Goal: Task Accomplishment & Management: Complete application form

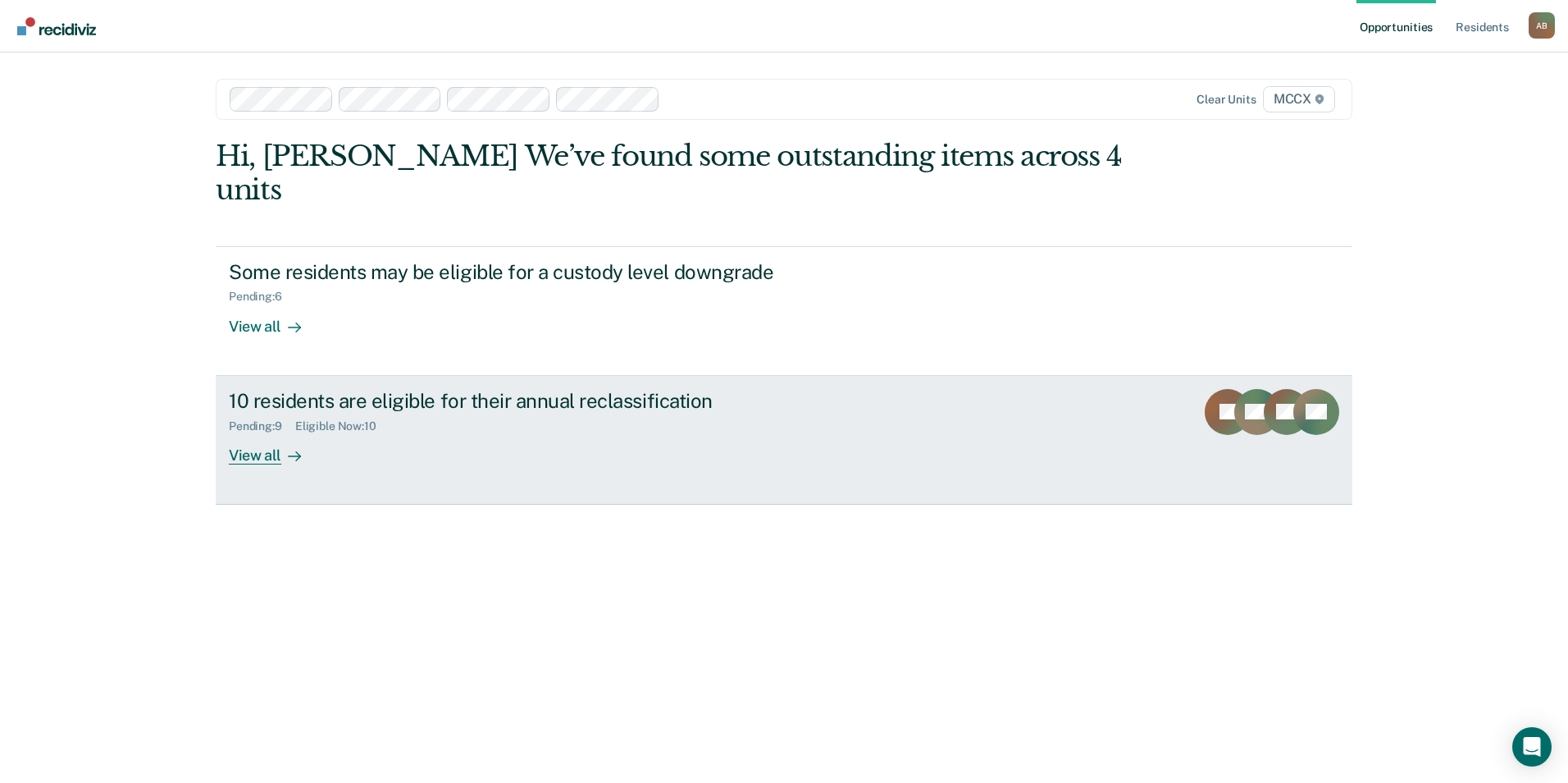
click at [284, 432] on link "10 residents are eligible for their annual reclassification Pending : 9 Eligibl…" at bounding box center [784, 441] width 1137 height 129
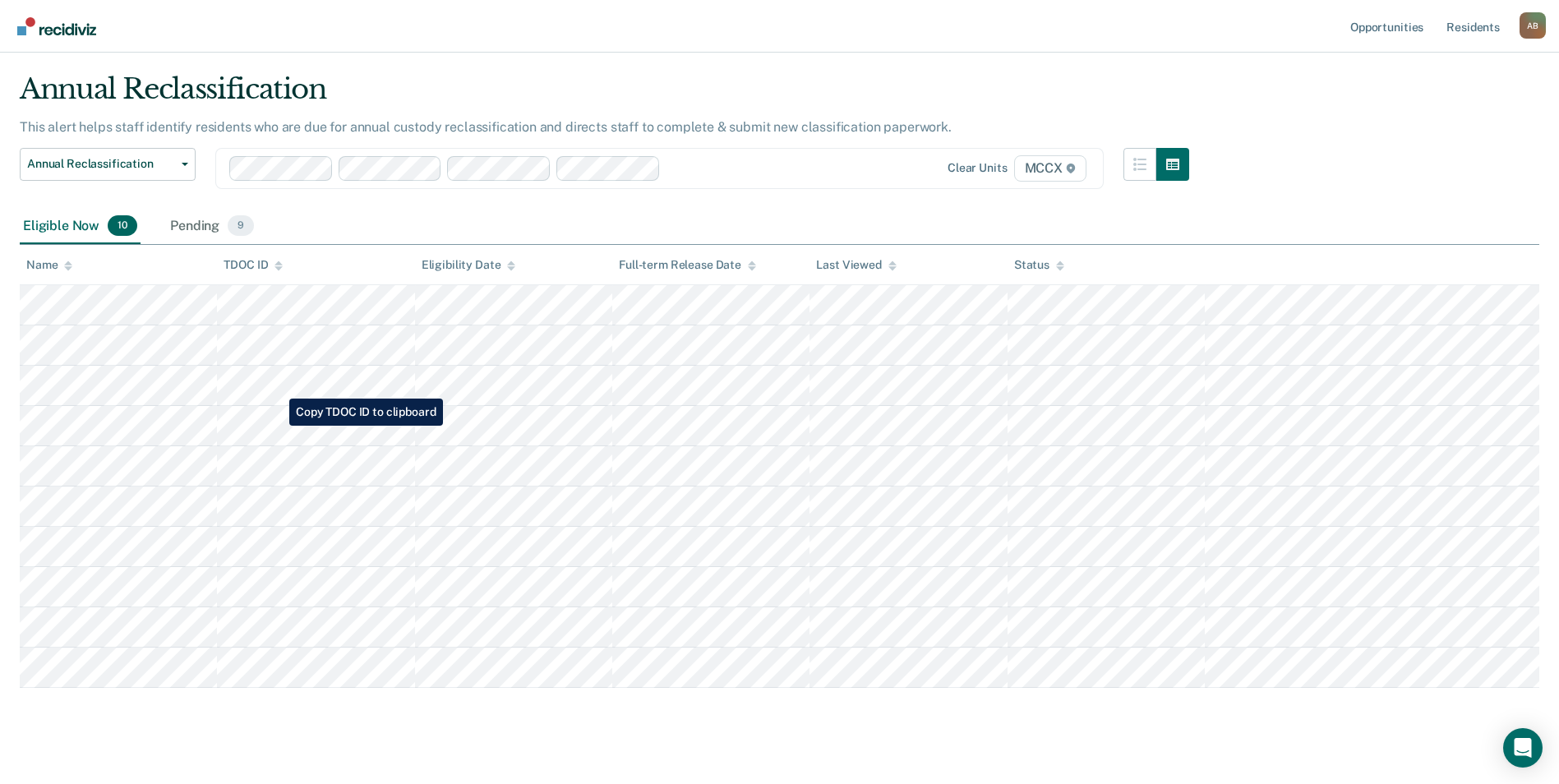
scroll to position [63, 0]
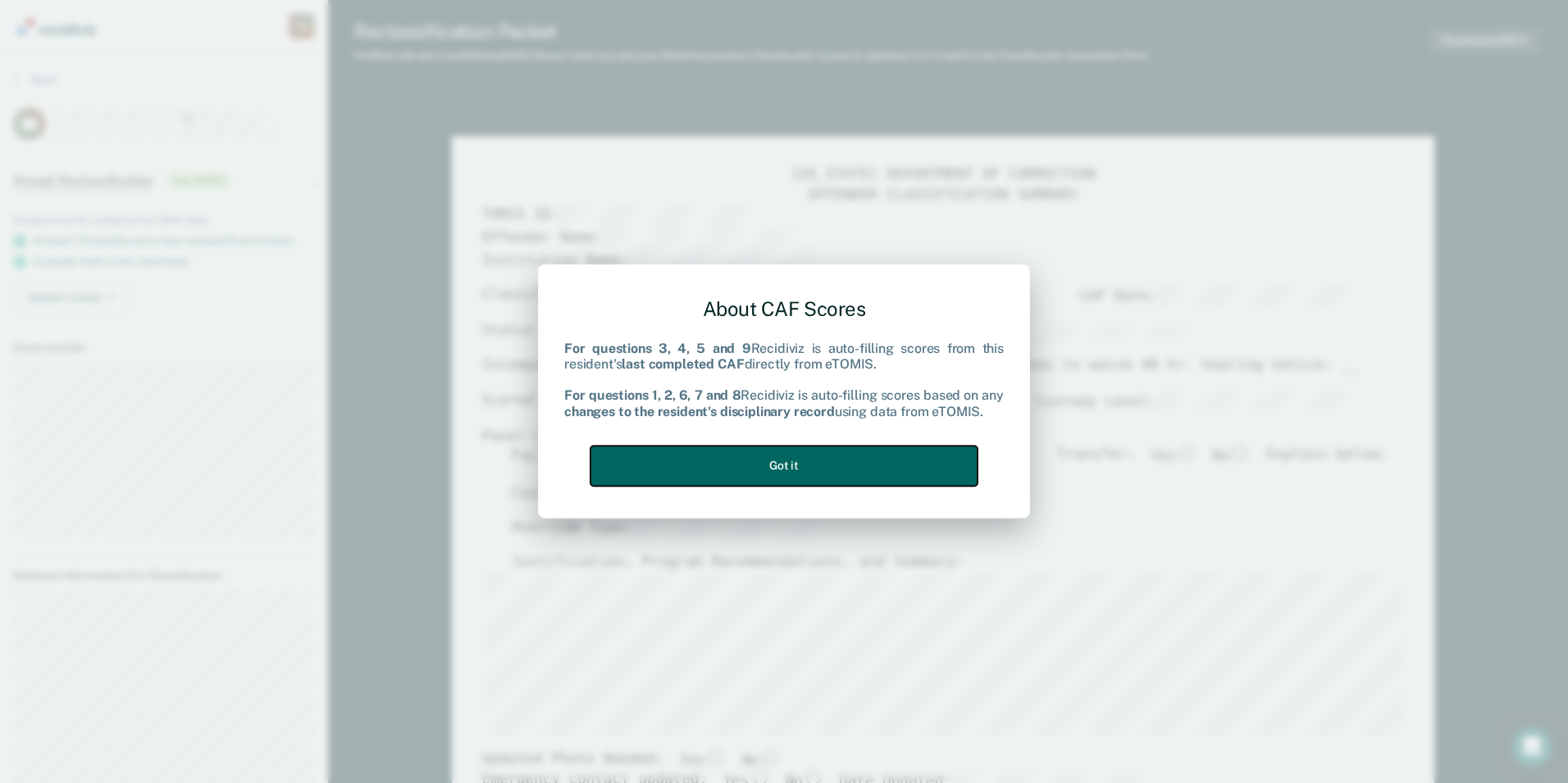
click at [819, 458] on button "Got it" at bounding box center [784, 465] width 387 height 40
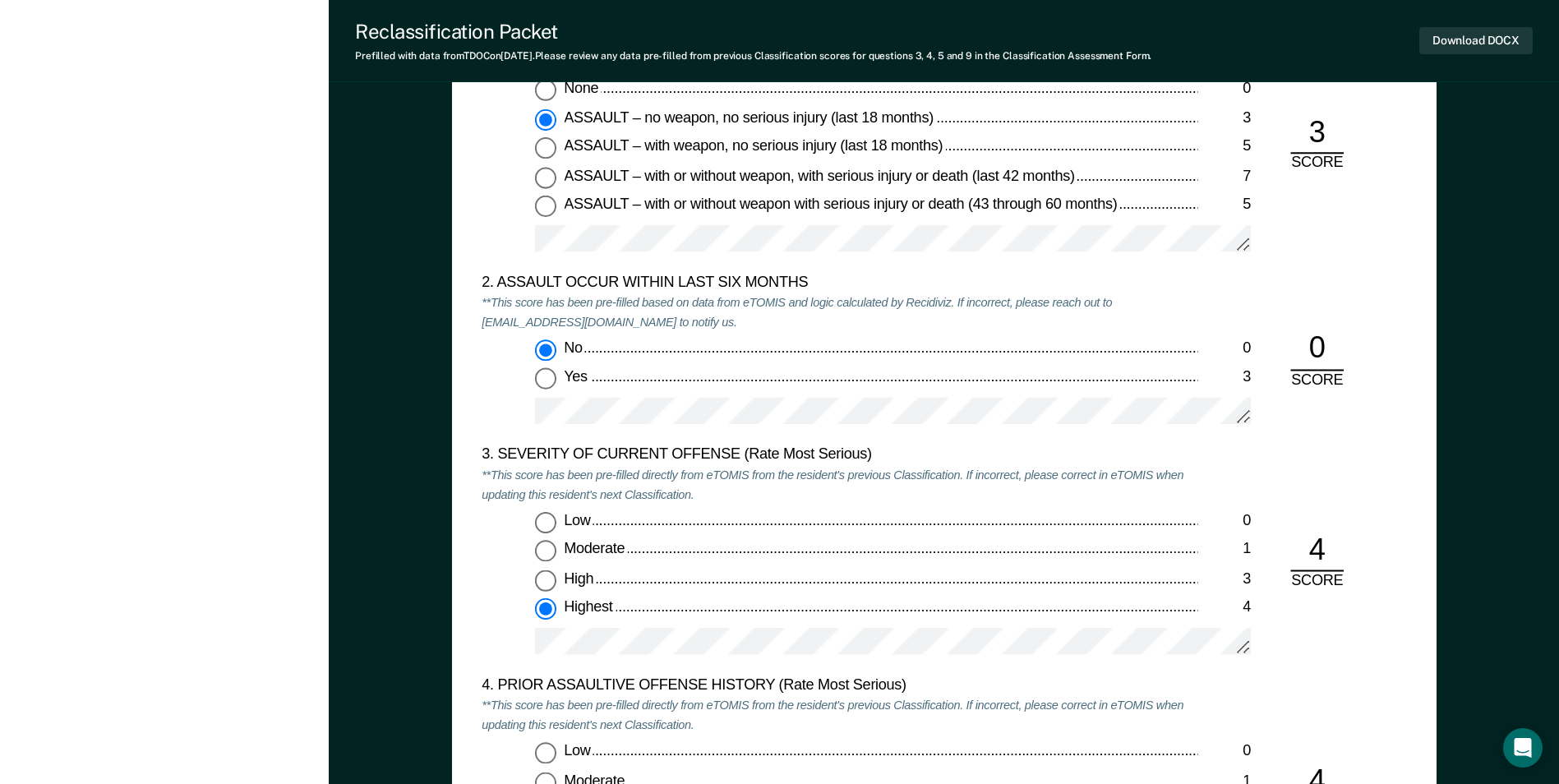
scroll to position [2054, 0]
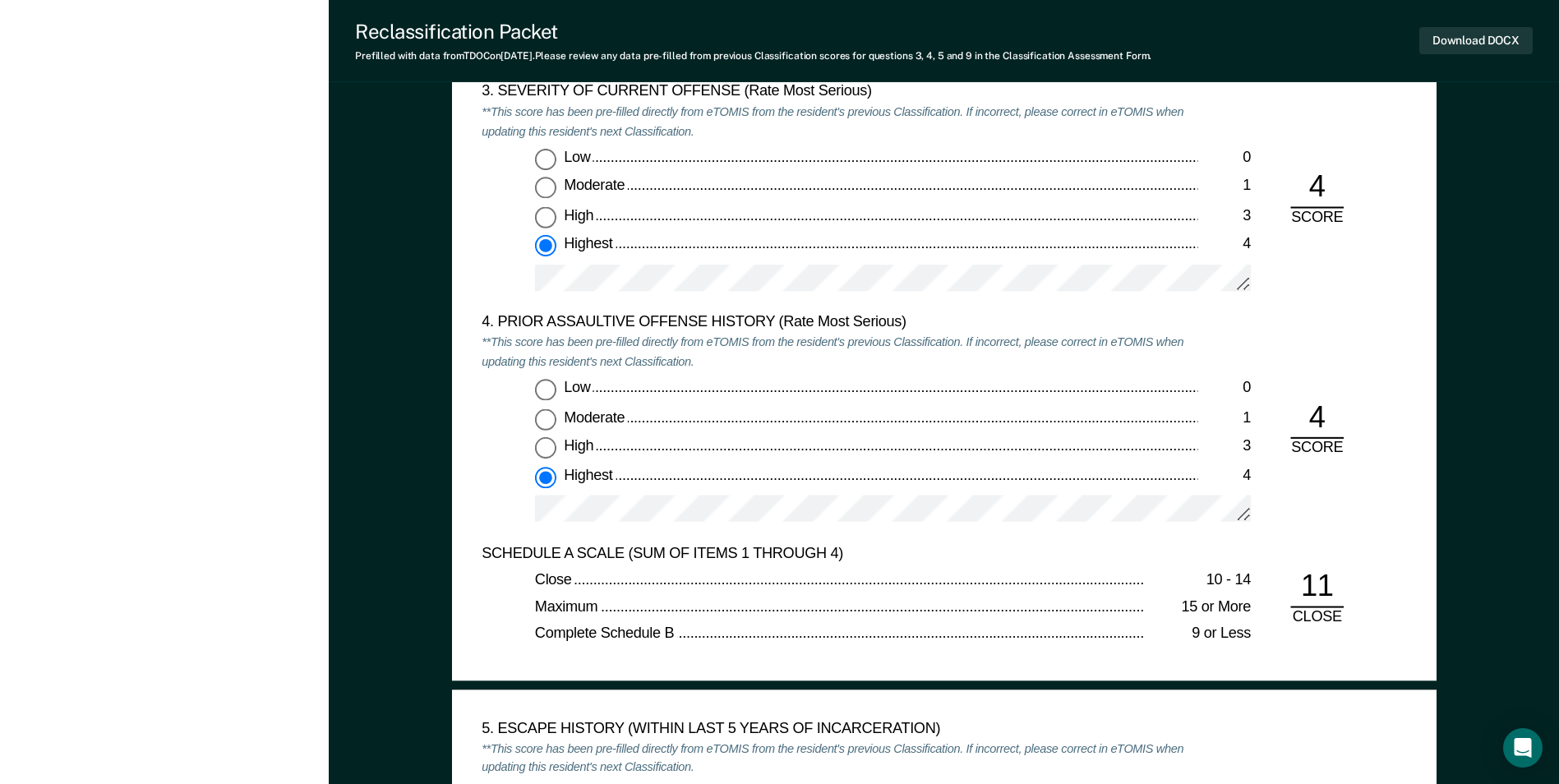
scroll to position [63, 0]
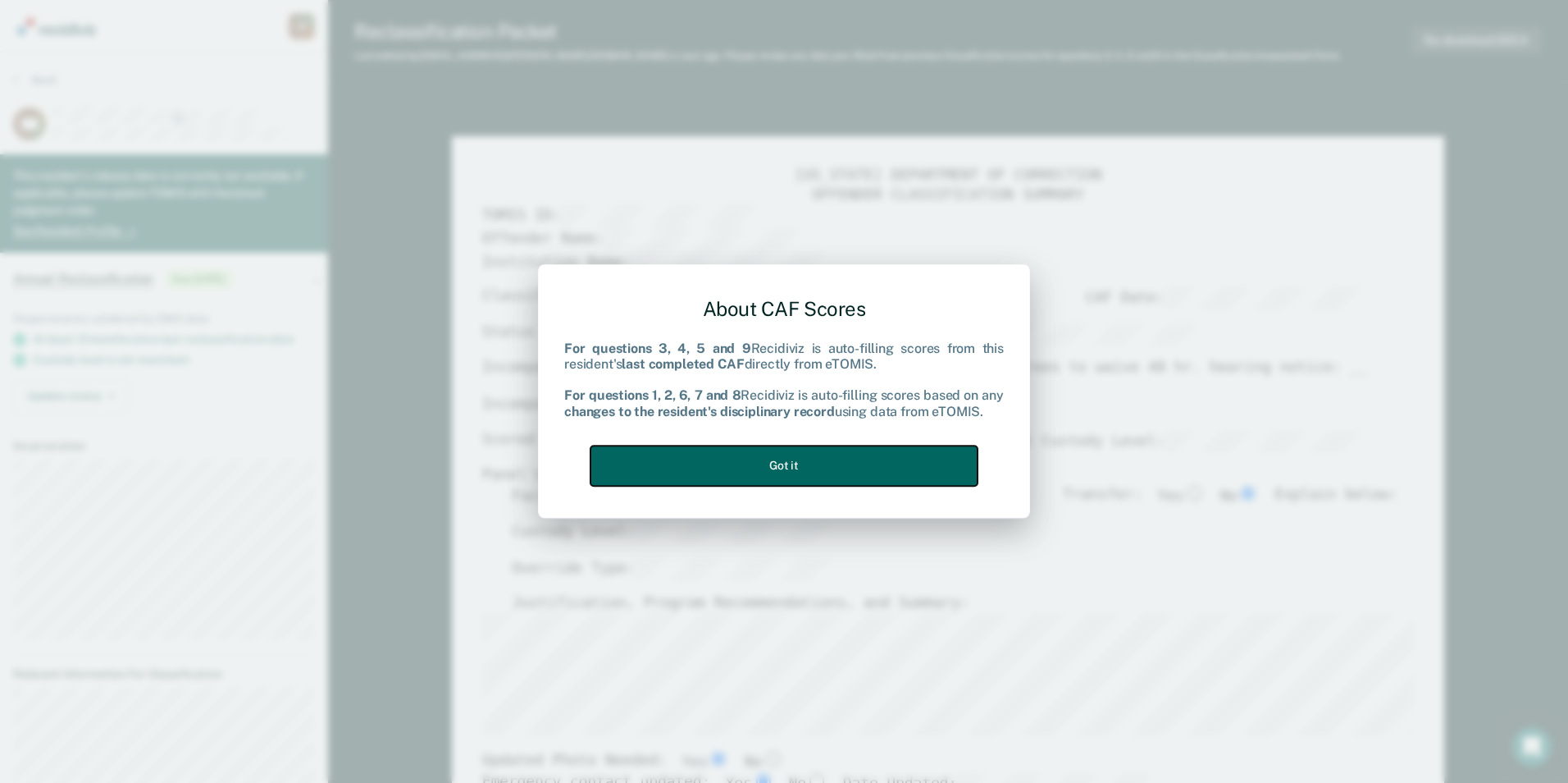
drag, startPoint x: 824, startPoint y: 460, endPoint x: 845, endPoint y: 449, distance: 23.7
click at [823, 460] on button "Got it" at bounding box center [784, 465] width 387 height 40
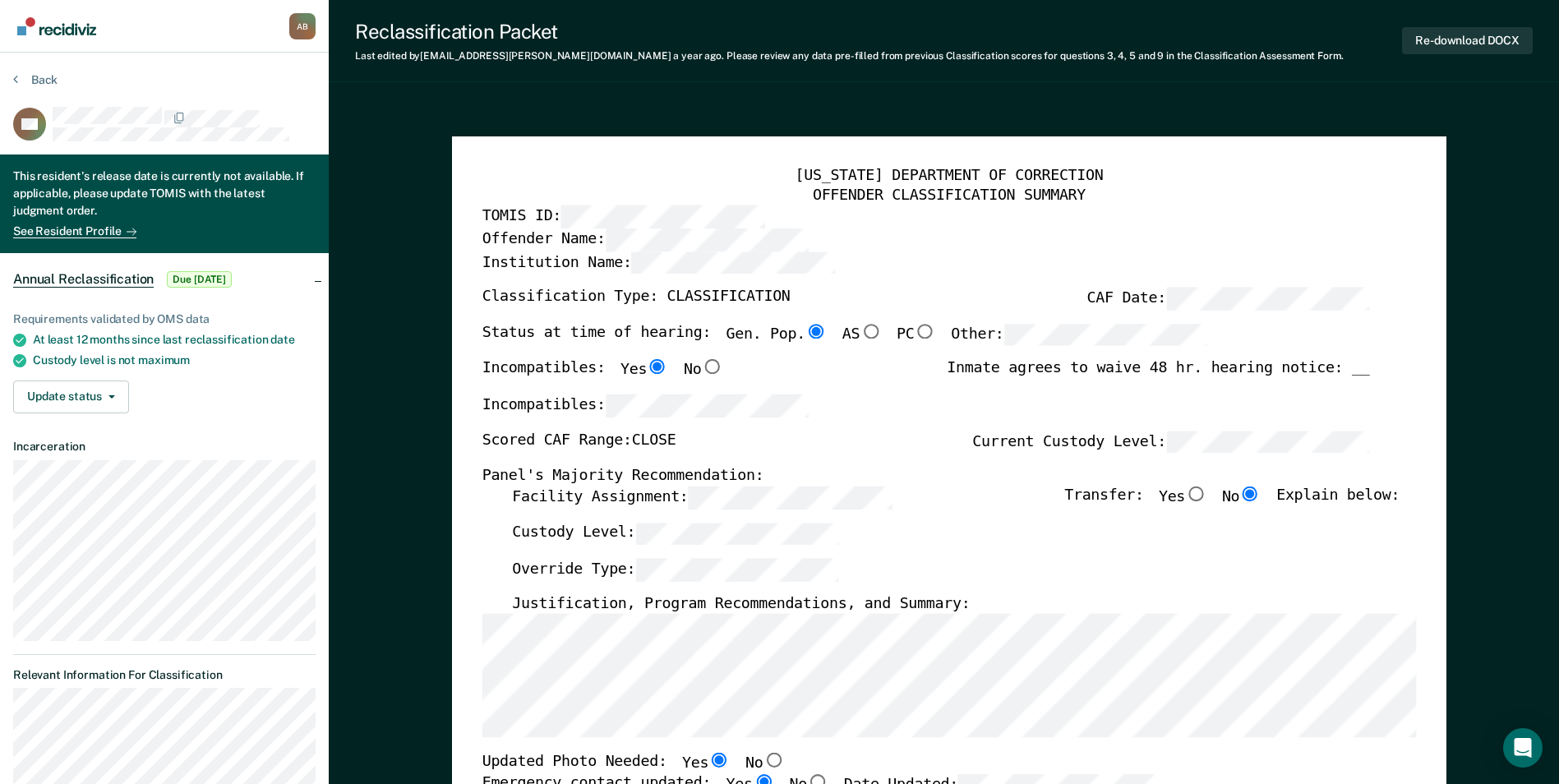
type textarea "x"
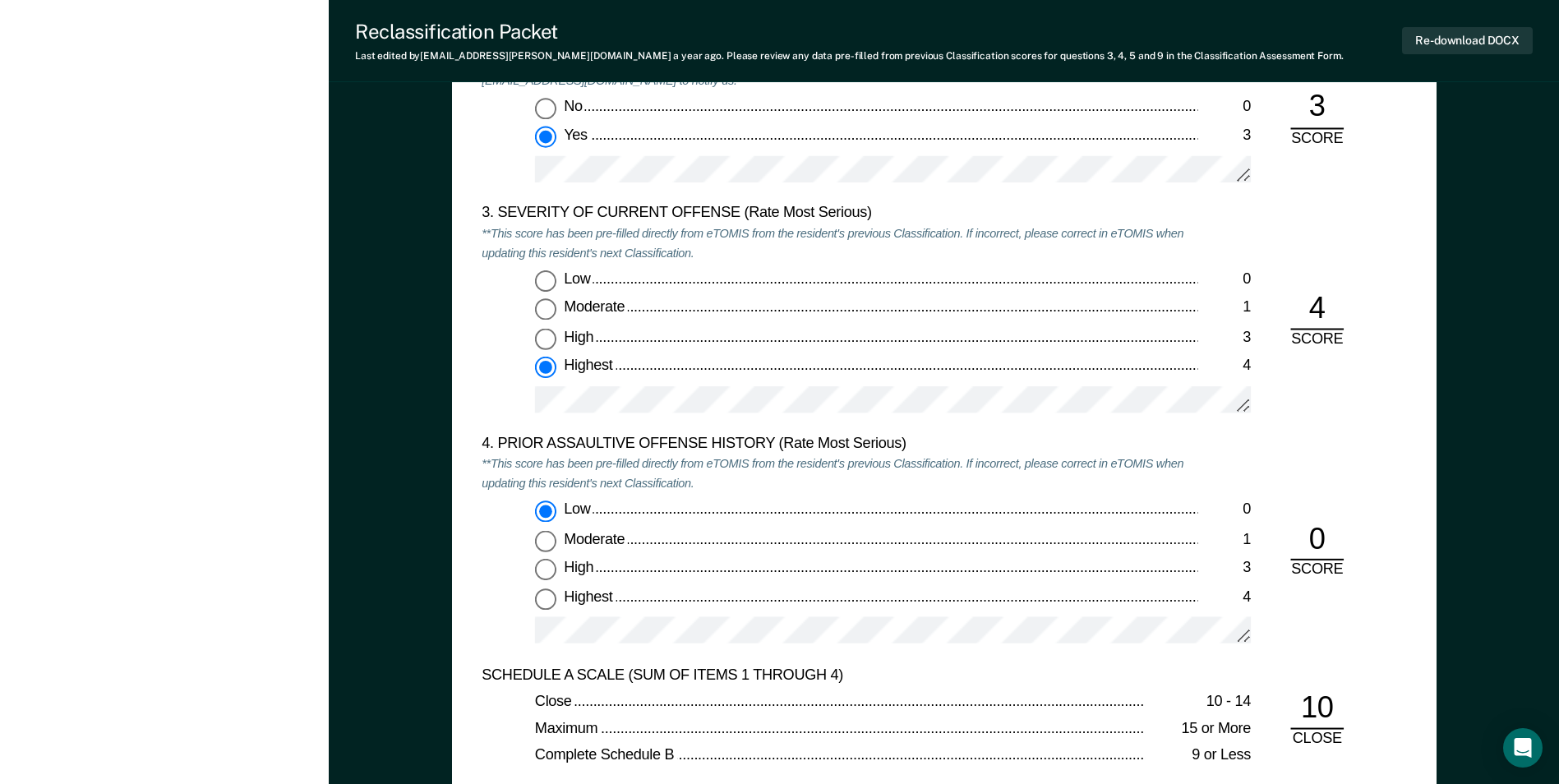
scroll to position [1972, 0]
